Goal: Transaction & Acquisition: Subscribe to service/newsletter

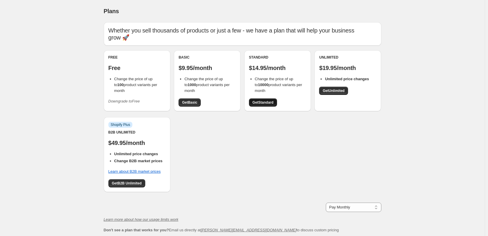
click at [272, 106] on link "Get Standard" at bounding box center [263, 102] width 28 height 8
